Goal: Information Seeking & Learning: Learn about a topic

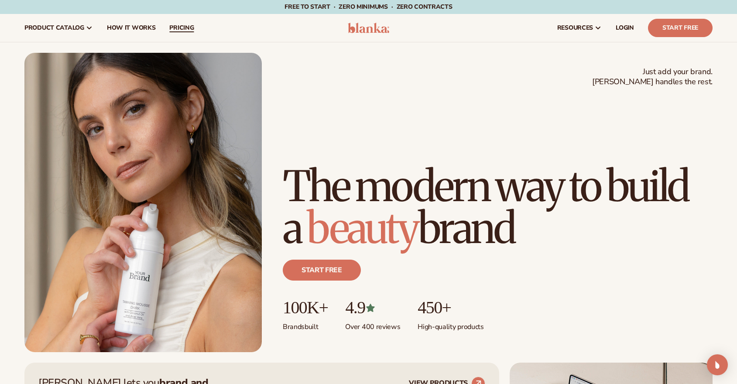
click at [176, 26] on span "pricing" at bounding box center [181, 27] width 24 height 7
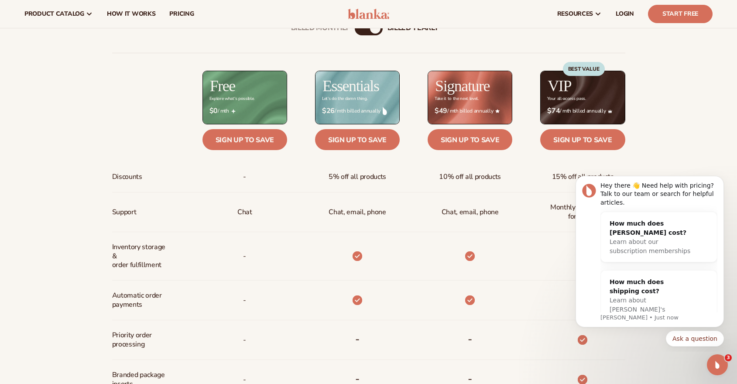
scroll to position [354, 0]
click at [694, 339] on button "Ask a question" at bounding box center [695, 339] width 58 height 16
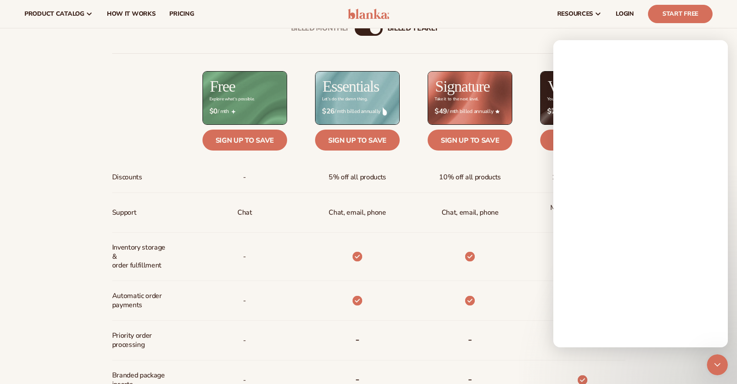
scroll to position [0, 0]
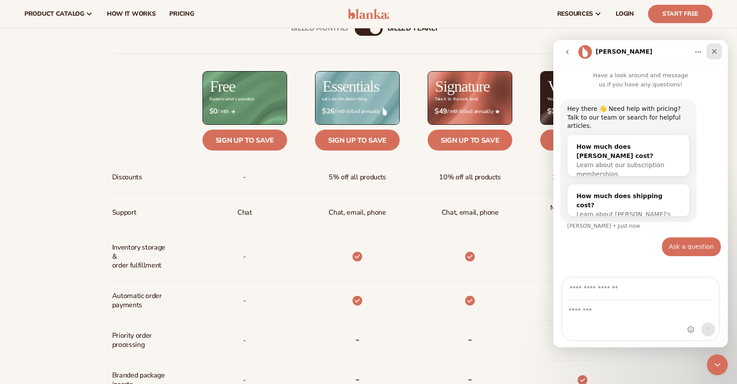
click at [717, 49] on icon "Close" at bounding box center [714, 51] width 7 height 7
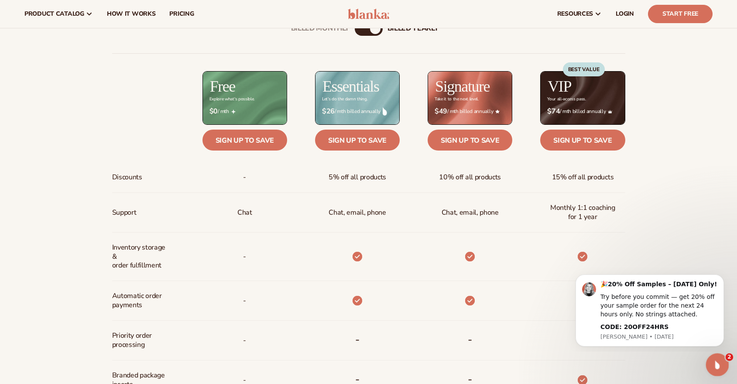
click at [715, 368] on icon "Open Intercom Messenger" at bounding box center [716, 364] width 14 height 14
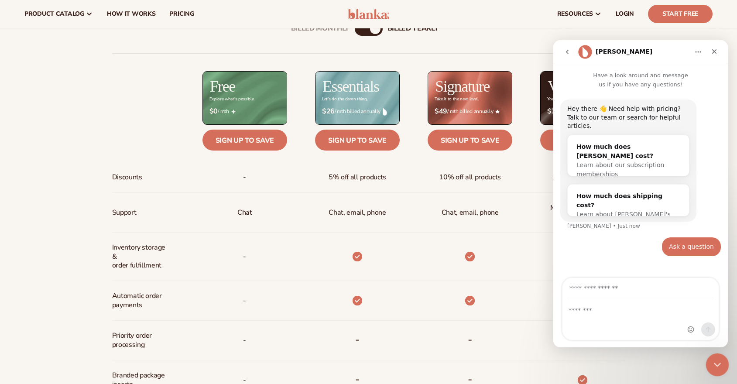
click at [715, 368] on icon "Close Intercom Messenger" at bounding box center [716, 363] width 10 height 10
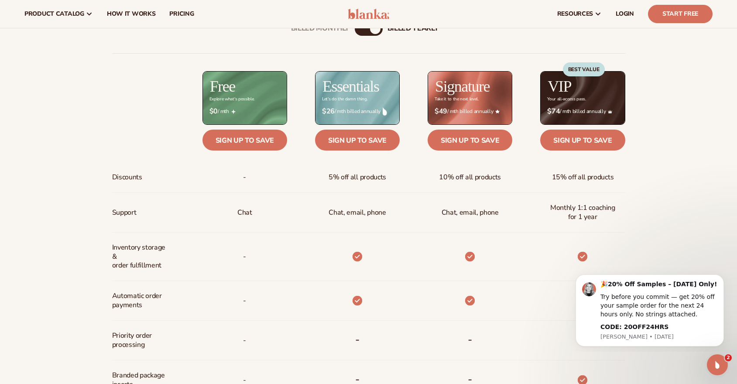
click at [700, 216] on div "Billed Monthly billed Yearly Billed Monthly billed Yearly Discounts Support Inv…" at bounding box center [368, 302] width 737 height 588
